Goal: Browse casually: Explore the website without a specific task or goal

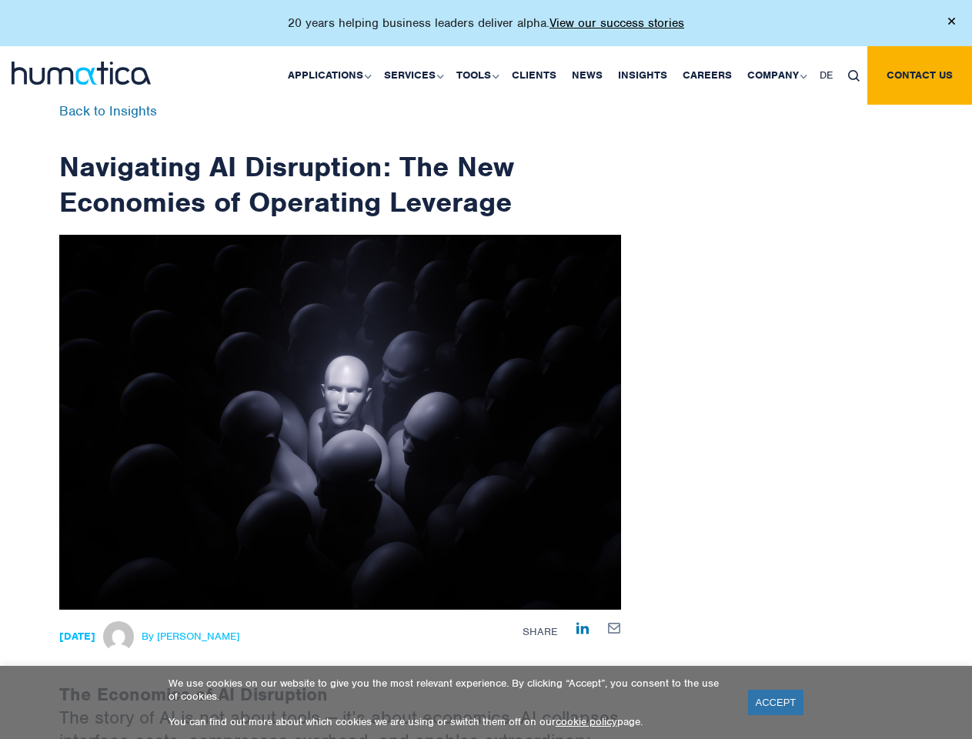
click at [486, 29] on p "20 years helping business leaders deliver alpha. View our success stories" at bounding box center [486, 22] width 396 height 15
click at [332, 75] on link "Applications" at bounding box center [328, 75] width 96 height 58
click at [416, 75] on link "Services" at bounding box center [412, 75] width 72 height 58
click at [479, 75] on link "Tools" at bounding box center [476, 75] width 55 height 58
click at [776, 75] on link "Company" at bounding box center [776, 75] width 72 height 58
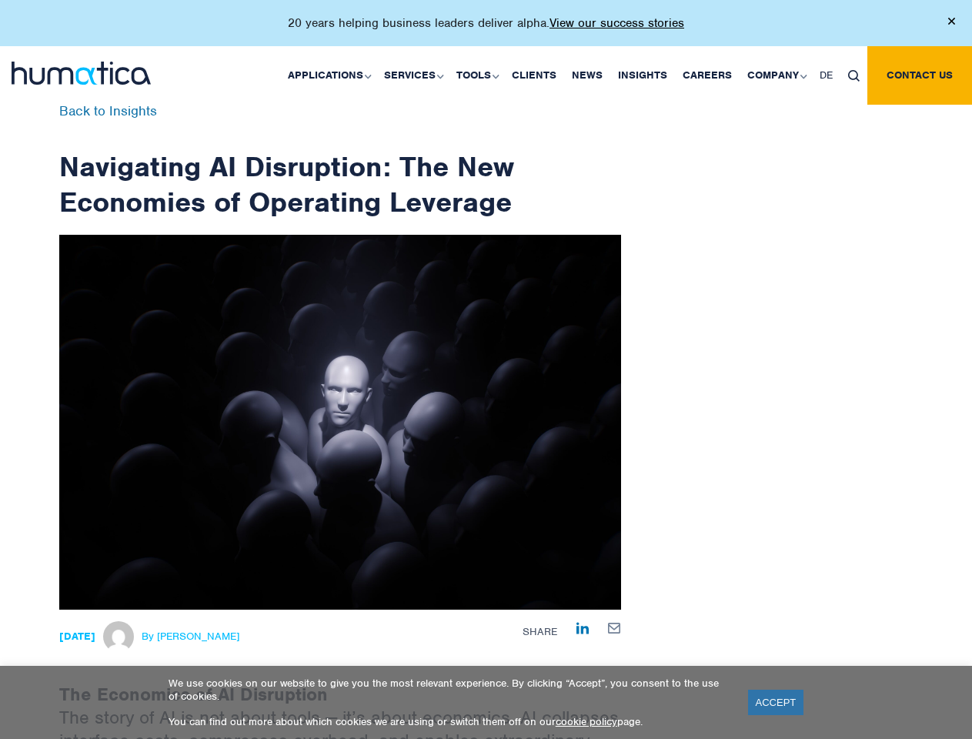
click at [853, 75] on img at bounding box center [854, 76] width 12 height 12
click at [776, 702] on link "ACCEPT" at bounding box center [776, 701] width 56 height 25
